Goal: Navigation & Orientation: Find specific page/section

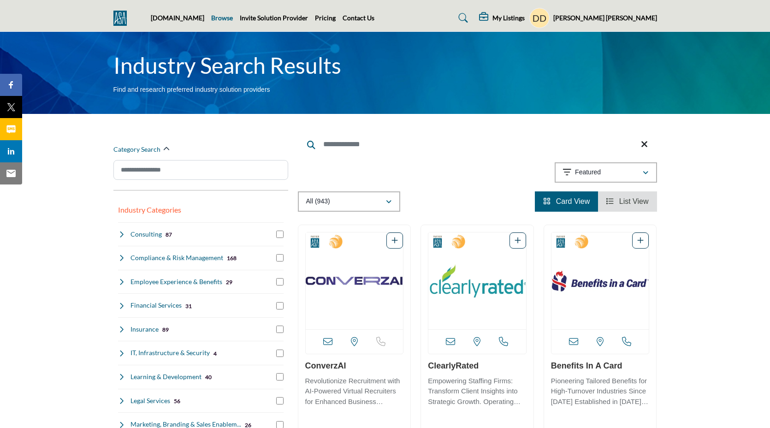
click at [228, 19] on link "Browse" at bounding box center [222, 18] width 22 height 8
click at [232, 20] on link "Browse" at bounding box center [222, 18] width 22 height 8
click at [468, 19] on icon at bounding box center [463, 17] width 9 height 9
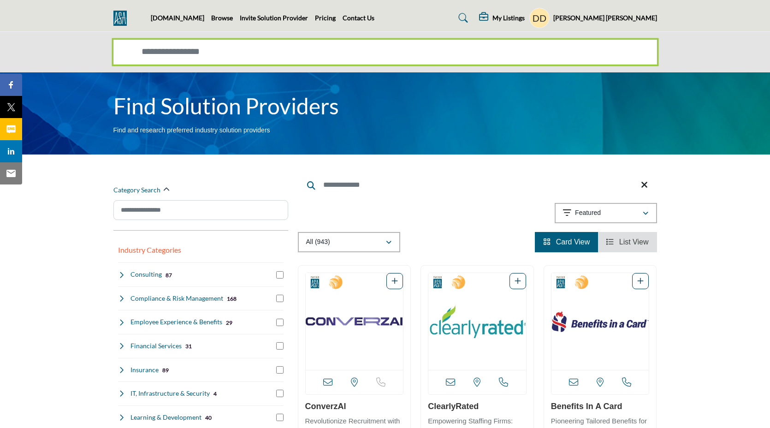
click at [436, 44] on input "Search Solutions" at bounding box center [385, 52] width 544 height 25
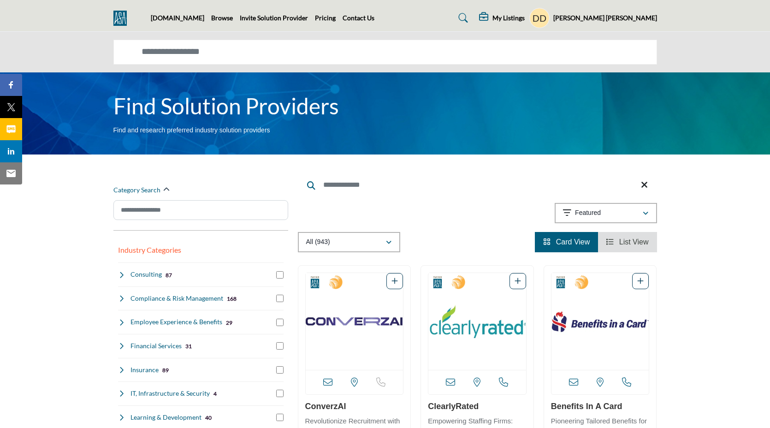
click at [422, 219] on div "Showing 21 results out of 943" at bounding box center [477, 215] width 359 height 24
click at [370, 245] on div "All (943)" at bounding box center [345, 242] width 79 height 11
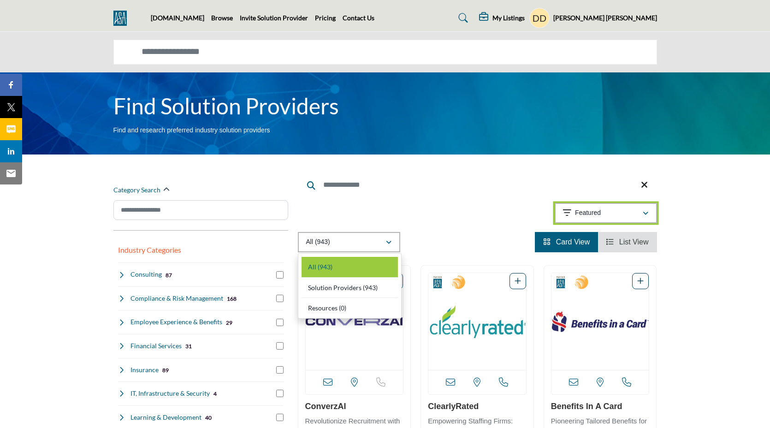
click at [615, 214] on div "Featured" at bounding box center [602, 213] width 79 height 11
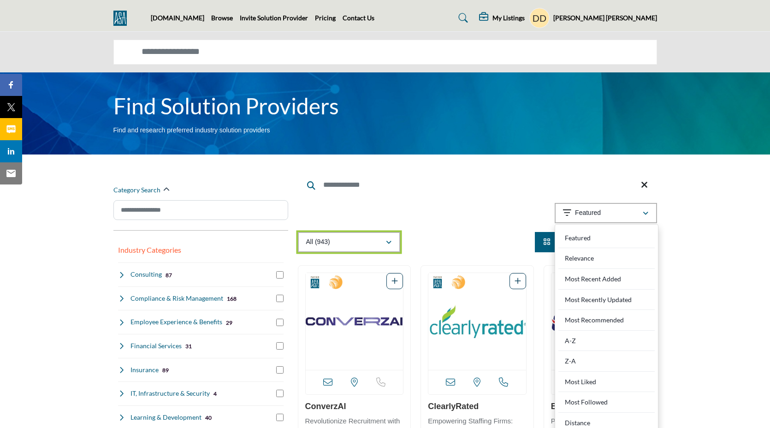
click at [390, 245] on icon "button" at bounding box center [389, 242] width 6 height 6
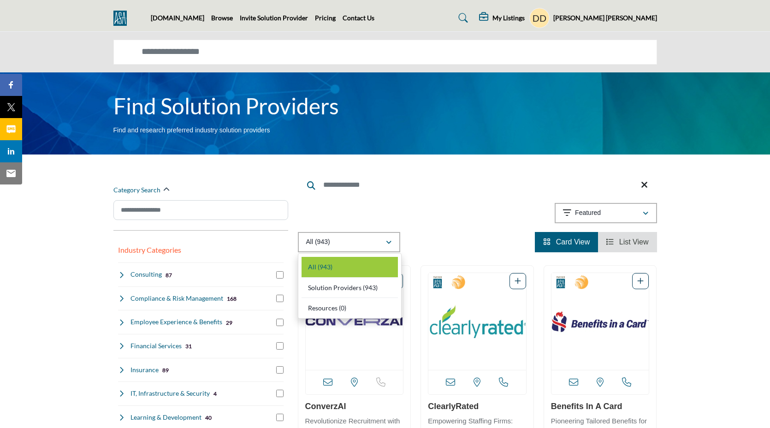
click at [385, 182] on input "Search" at bounding box center [477, 185] width 359 height 22
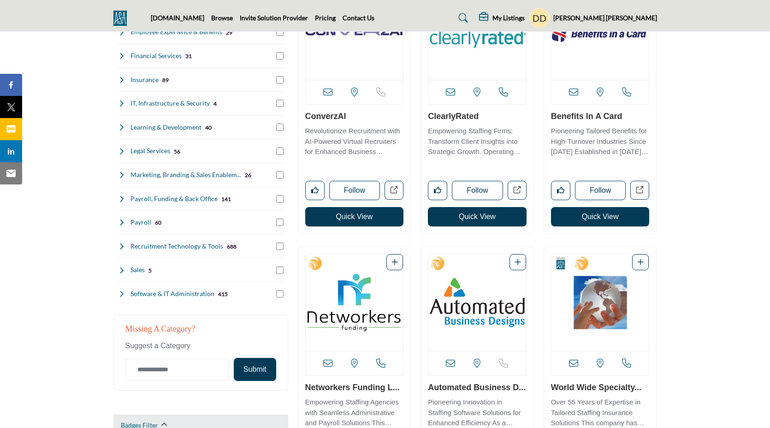
scroll to position [386, 0]
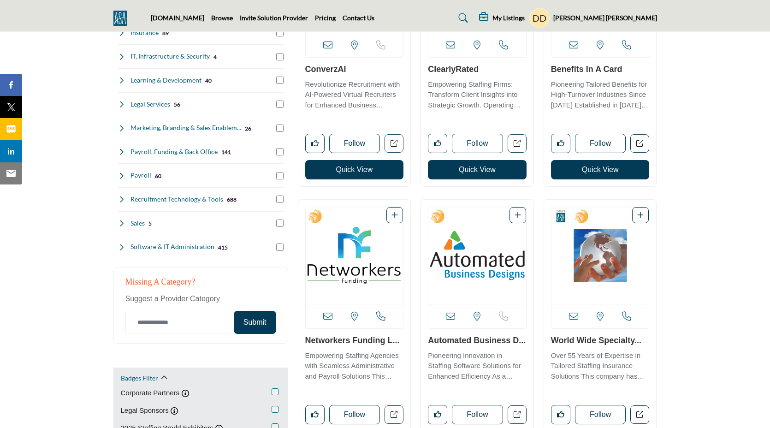
scroll to position [507, 0]
